Goal: Information Seeking & Learning: Learn about a topic

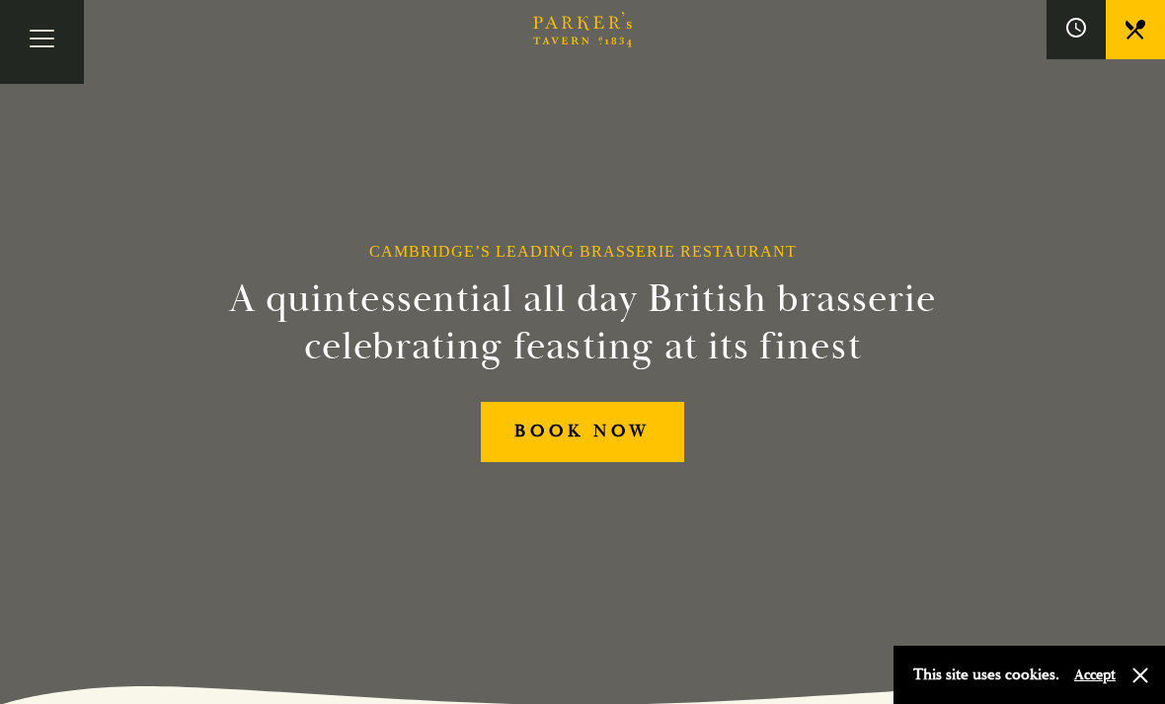
click at [43, 39] on button "Toggle navigation" at bounding box center [42, 42] width 84 height 84
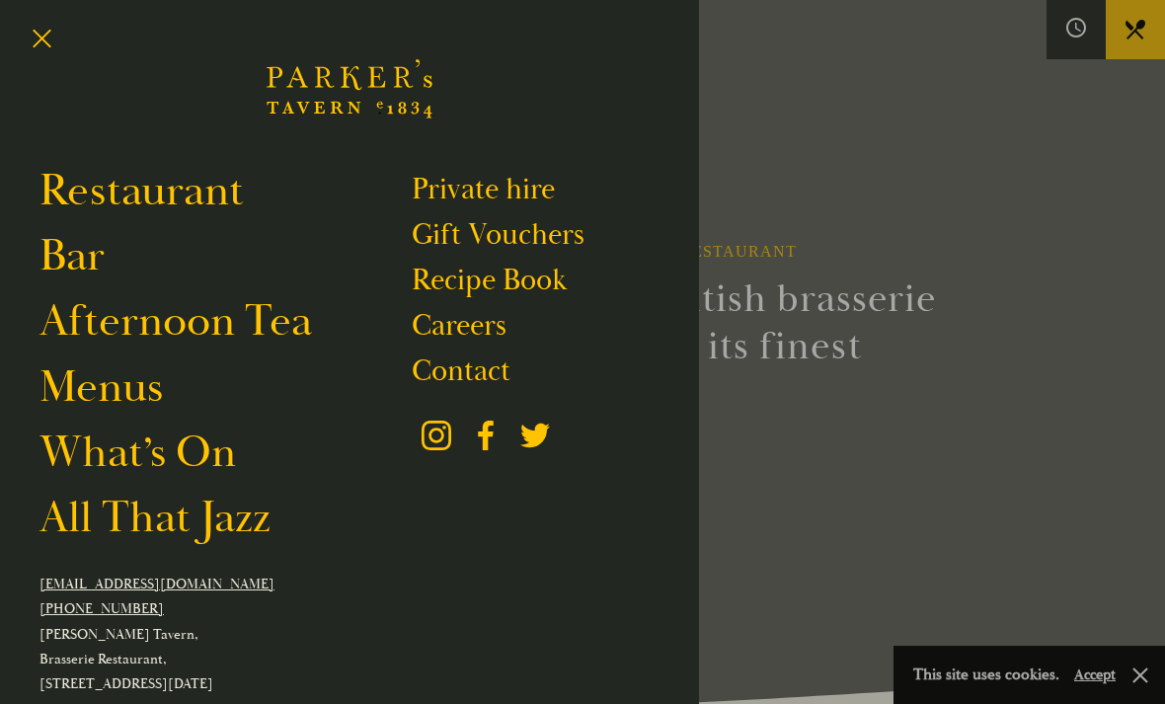
click at [88, 176] on link "Restaurant" at bounding box center [141, 191] width 204 height 54
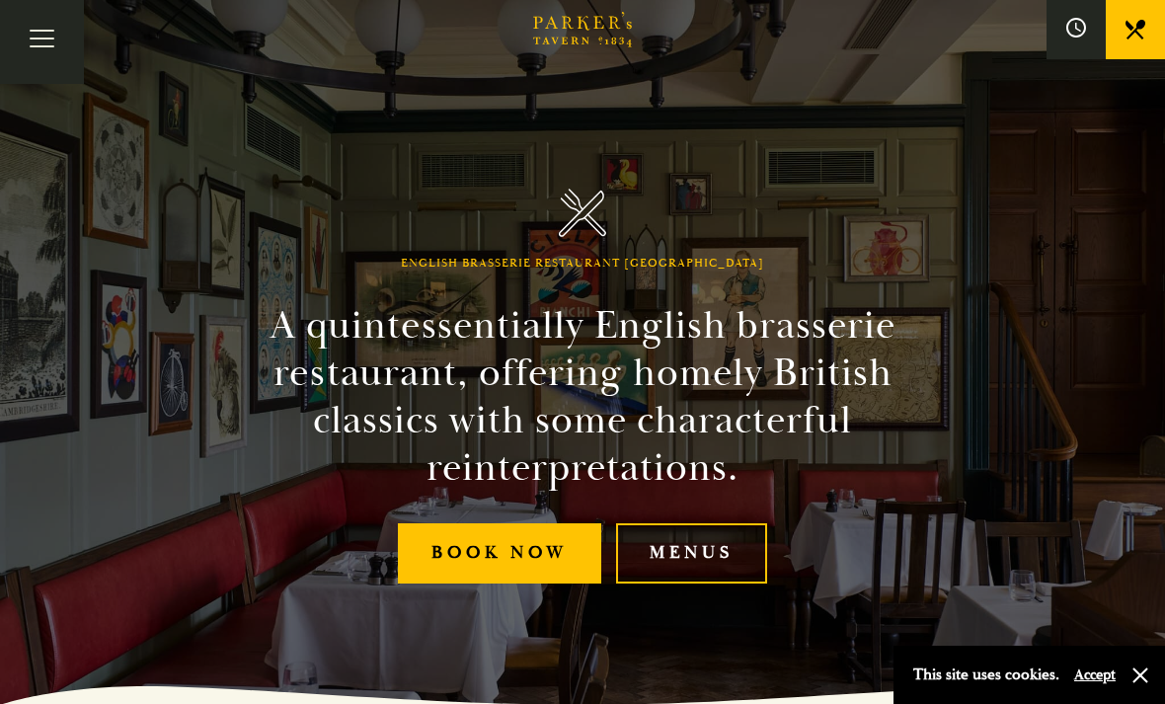
click at [43, 38] on button "Toggle navigation" at bounding box center [42, 42] width 84 height 84
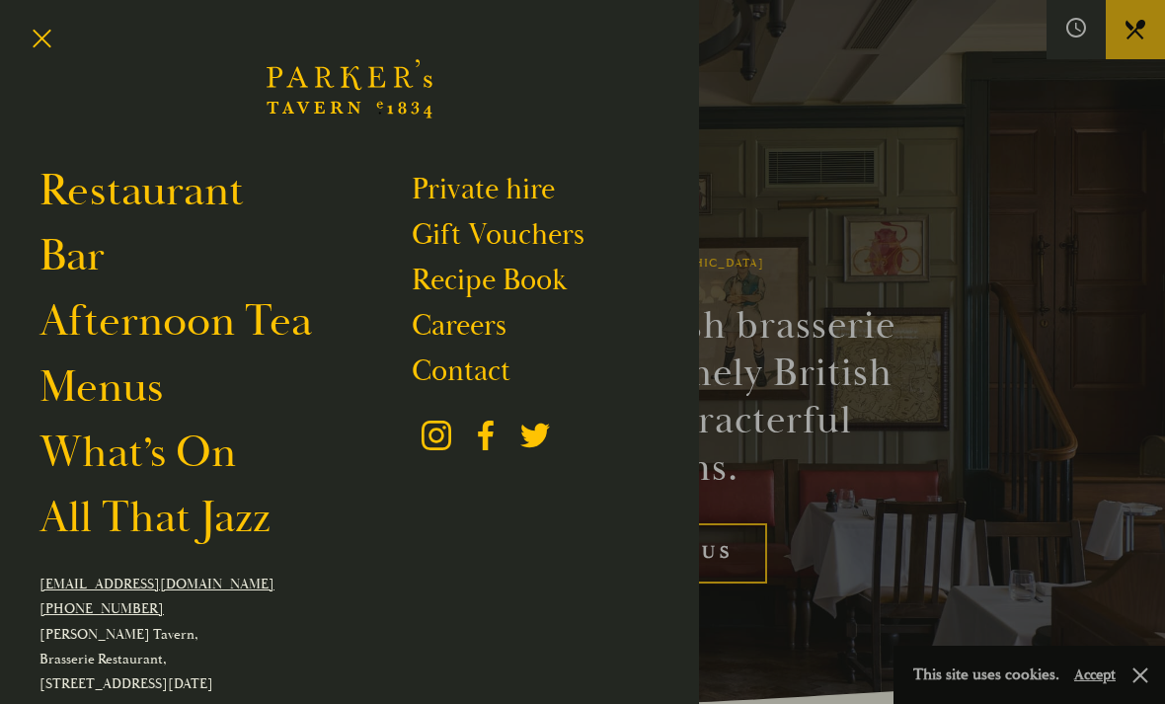
click at [60, 264] on link "Bar" at bounding box center [71, 256] width 65 height 54
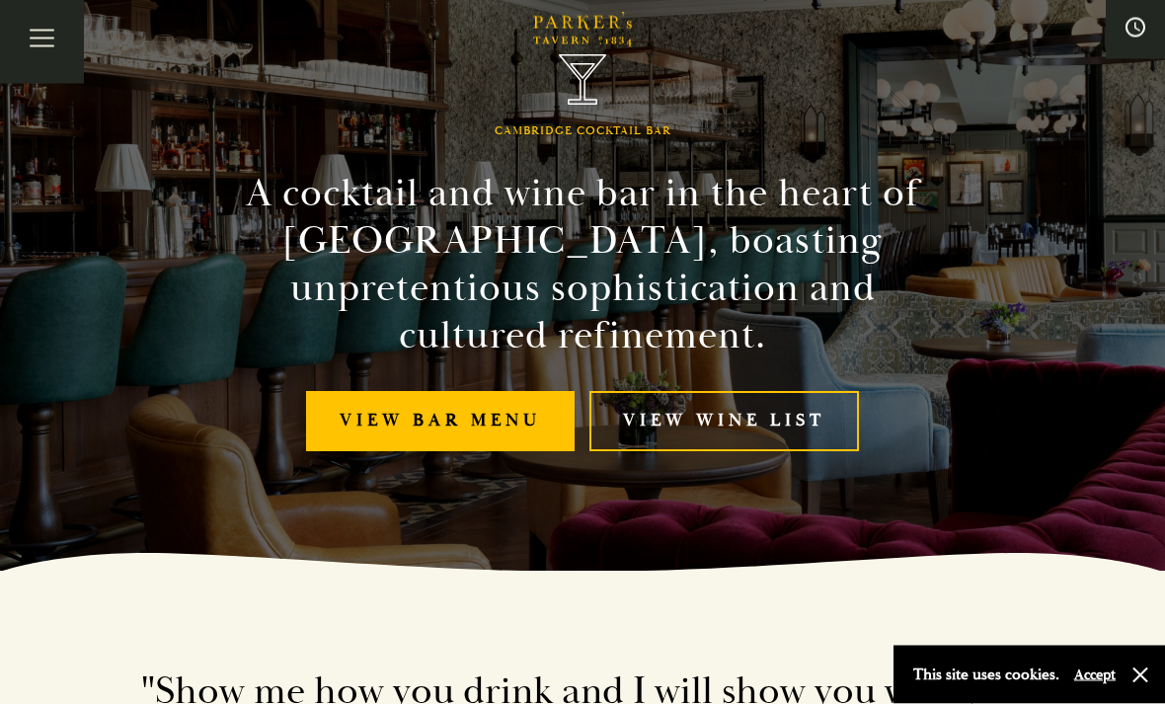
scroll to position [144, 0]
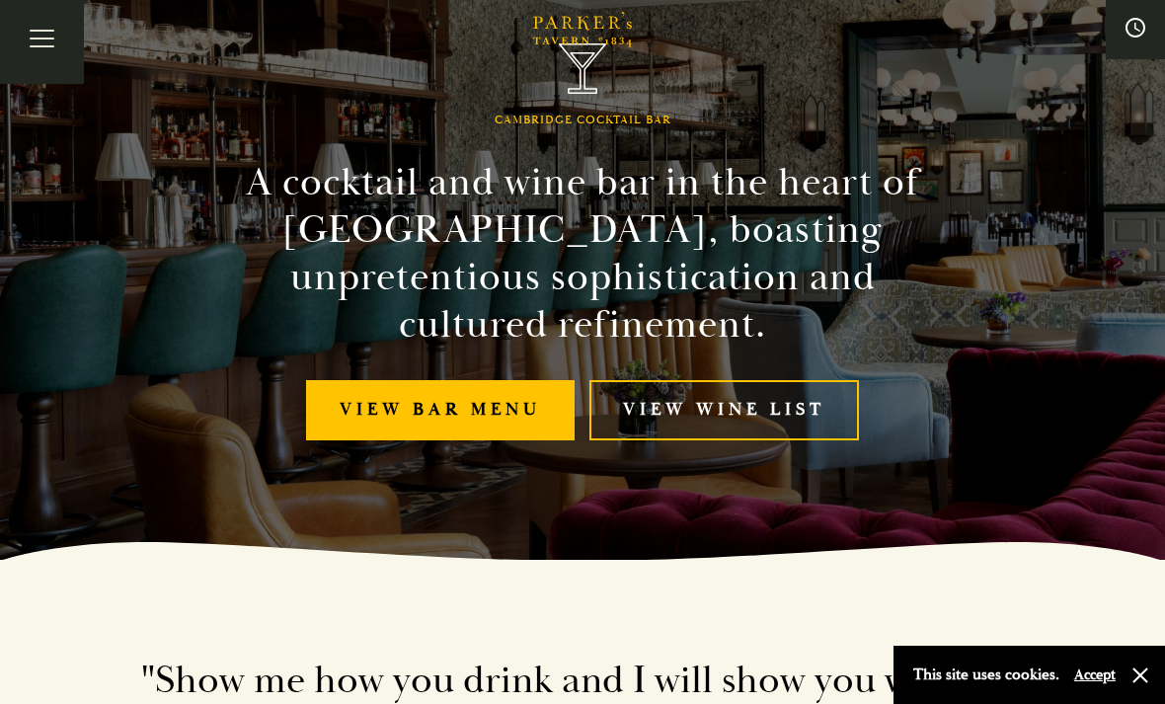
click at [368, 427] on link "View bar menu" at bounding box center [440, 410] width 268 height 60
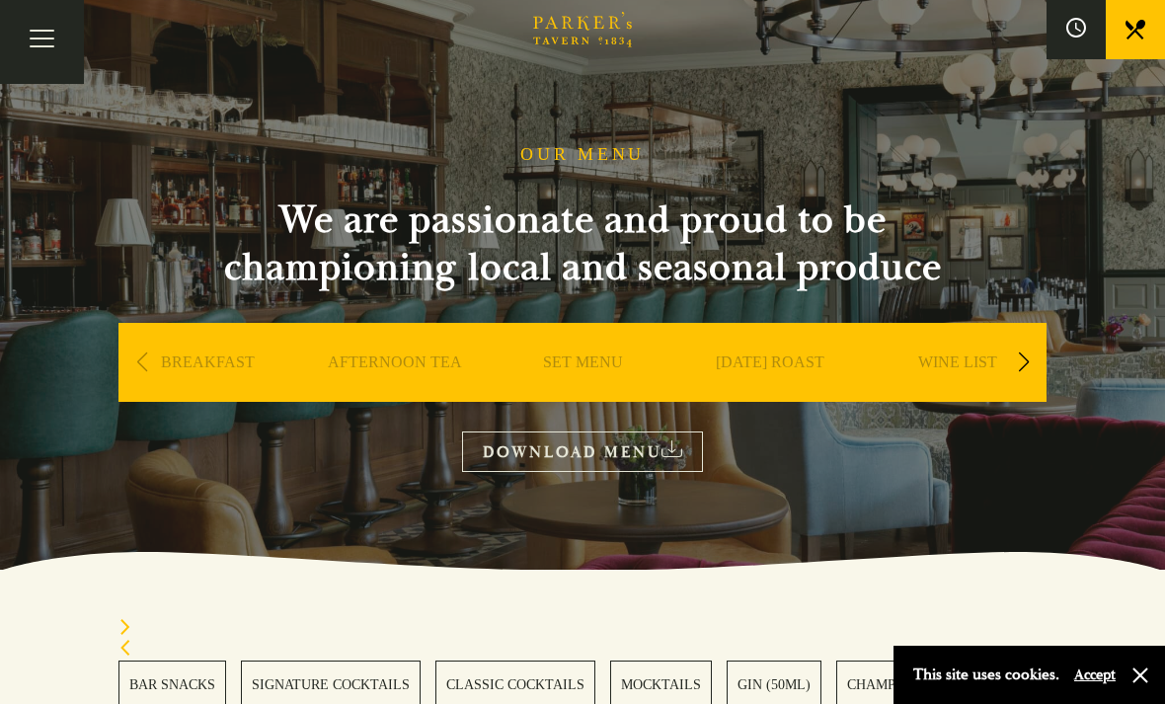
scroll to position [208, 0]
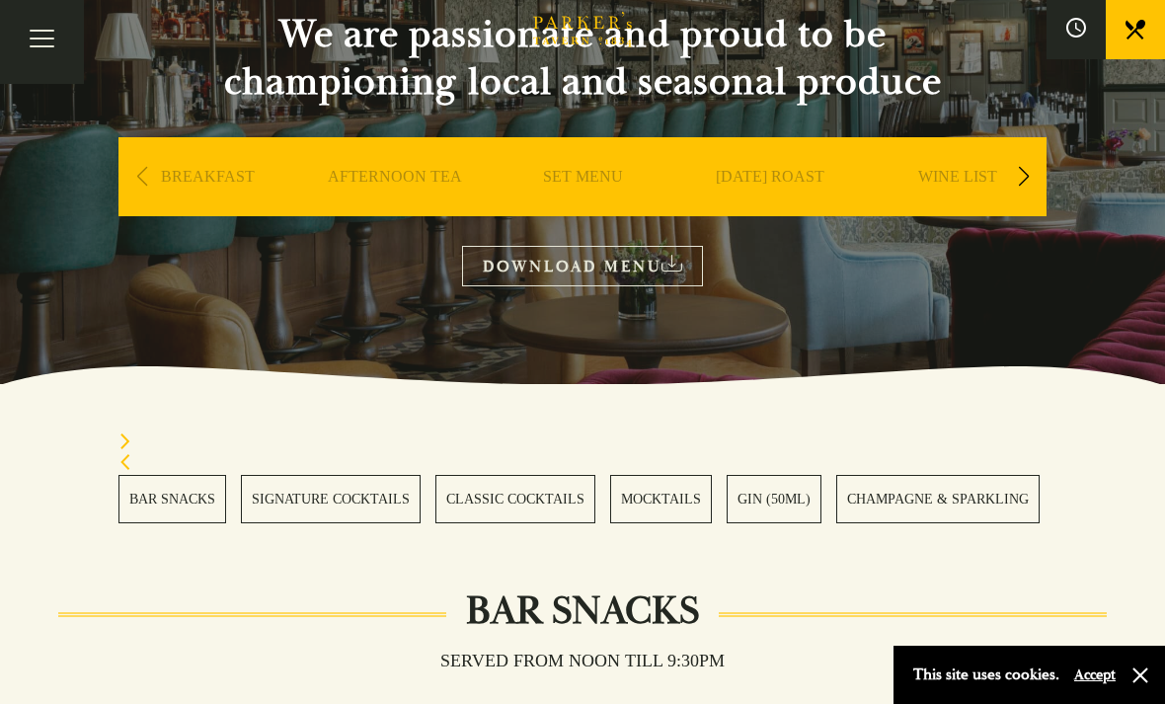
click at [539, 275] on link "DOWNLOAD MENU" at bounding box center [582, 266] width 241 height 40
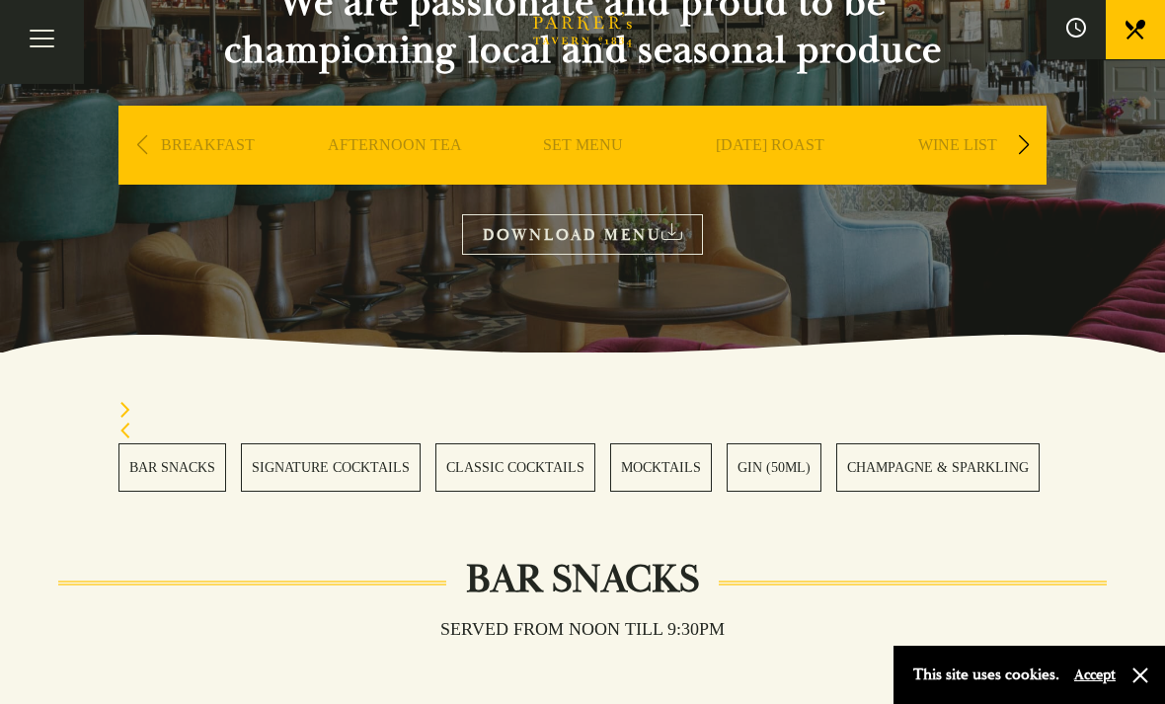
click at [754, 153] on link "SUNDAY ROAST" at bounding box center [770, 174] width 109 height 79
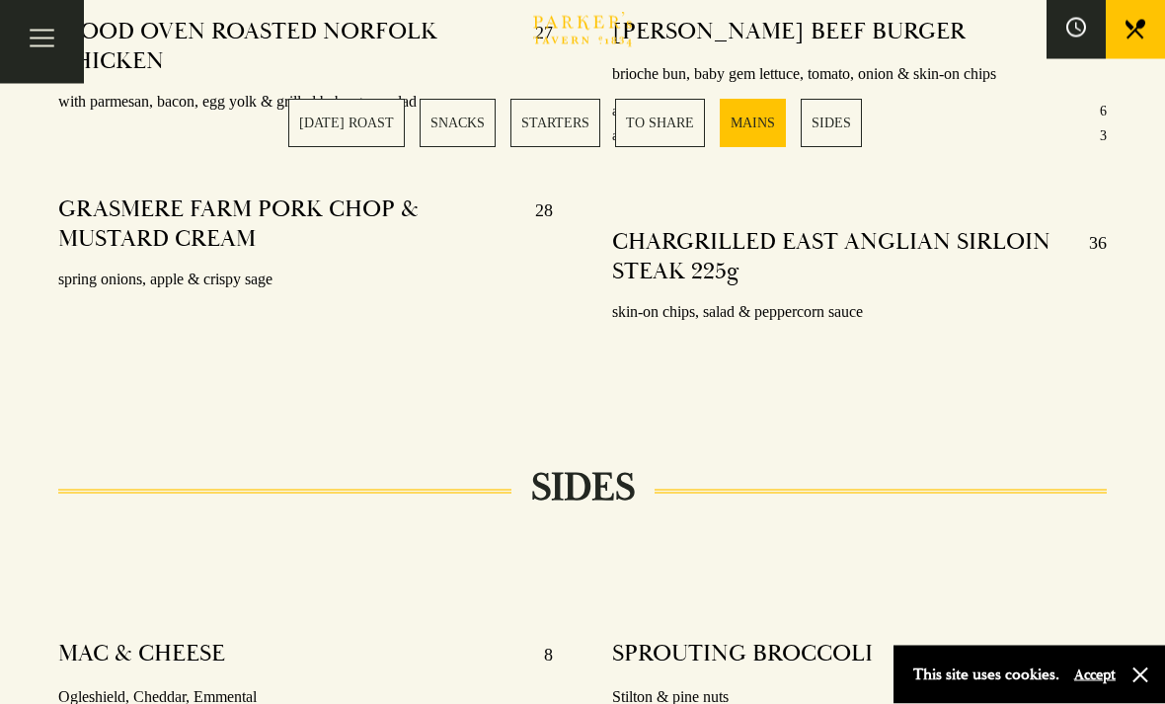
scroll to position [4003, 0]
